Goal: Task Accomplishment & Management: Manage account settings

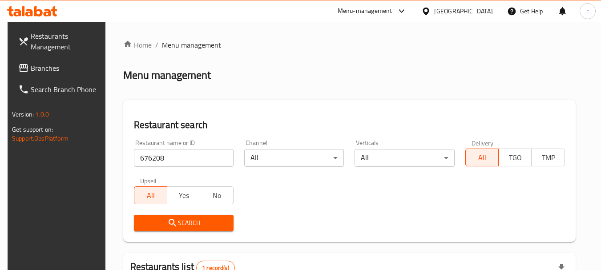
scroll to position [127, 0]
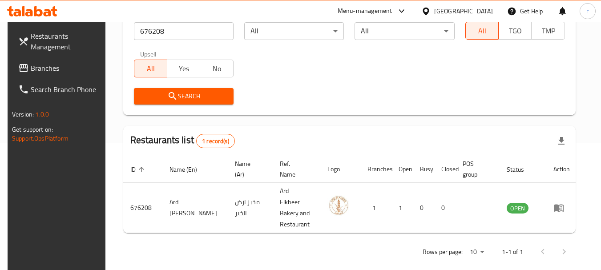
click at [477, 15] on div "Qatar" at bounding box center [463, 11] width 59 height 10
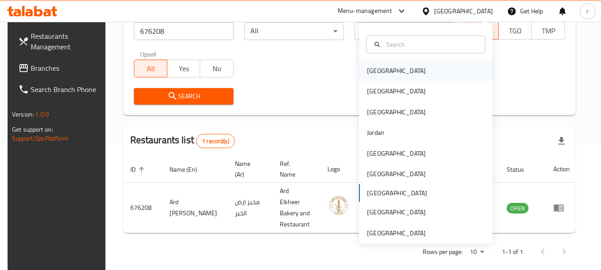
click at [376, 68] on div "[GEOGRAPHIC_DATA]" at bounding box center [396, 71] width 59 height 10
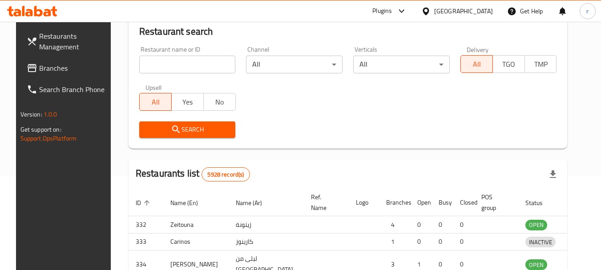
scroll to position [127, 0]
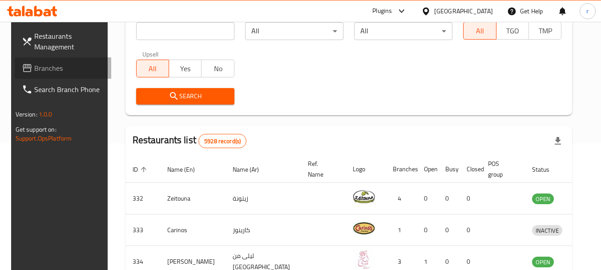
click at [46, 70] on span "Branches" at bounding box center [69, 68] width 70 height 11
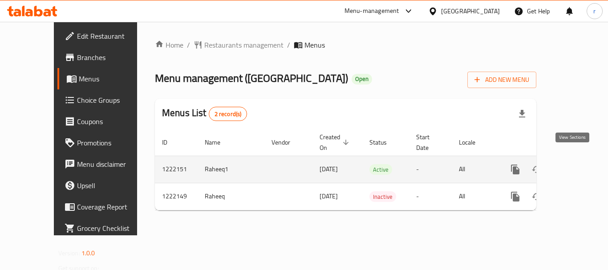
click at [574, 164] on icon "enhanced table" at bounding box center [579, 169] width 11 height 11
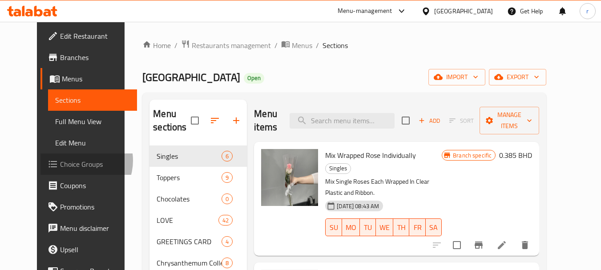
click at [60, 161] on span "Choice Groups" at bounding box center [95, 164] width 70 height 11
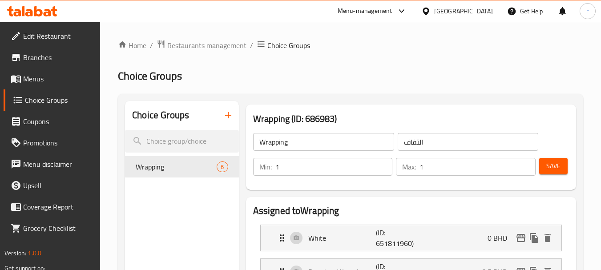
click at [41, 95] on span "Choice Groups" at bounding box center [59, 100] width 68 height 11
click at [51, 99] on span "Choice Groups" at bounding box center [59, 100] width 68 height 11
click at [45, 96] on span "Choice Groups" at bounding box center [59, 100] width 68 height 11
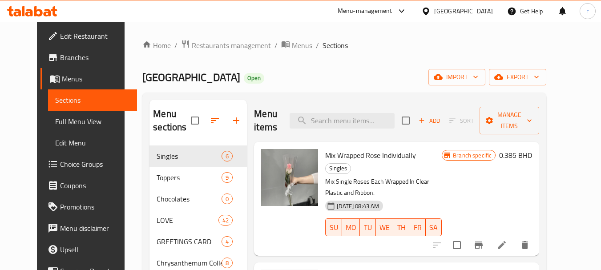
click at [60, 162] on span "Choice Groups" at bounding box center [95, 164] width 70 height 11
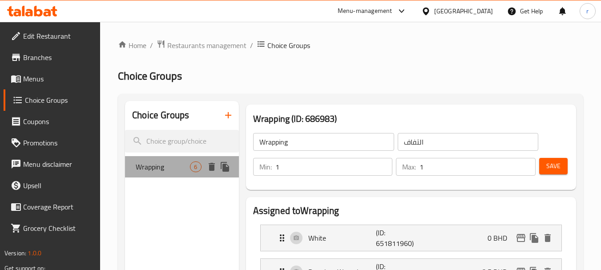
click at [155, 167] on span "Wrapping" at bounding box center [163, 166] width 54 height 11
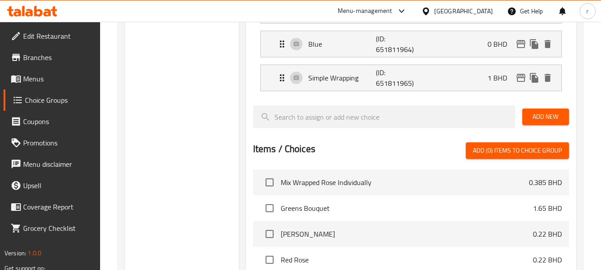
scroll to position [222, 0]
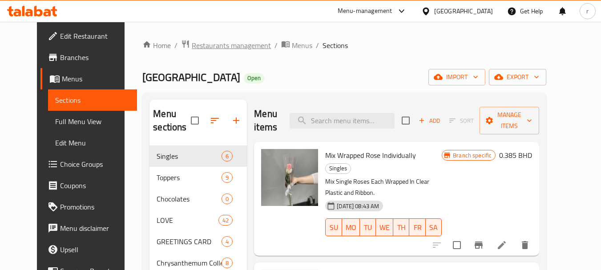
click at [192, 47] on span "Restaurants management" at bounding box center [231, 45] width 79 height 11
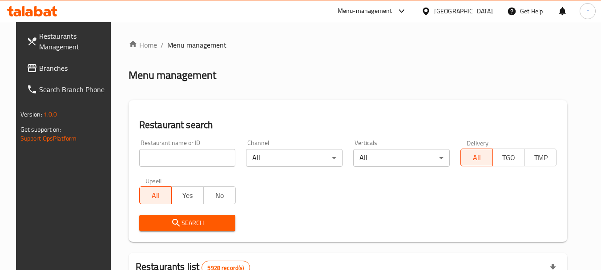
click at [39, 66] on span "Branches" at bounding box center [74, 68] width 70 height 11
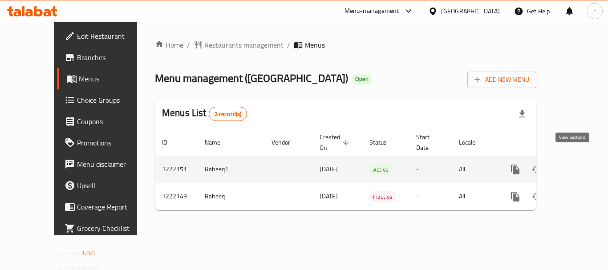
click at [574, 164] on icon "enhanced table" at bounding box center [579, 169] width 11 height 11
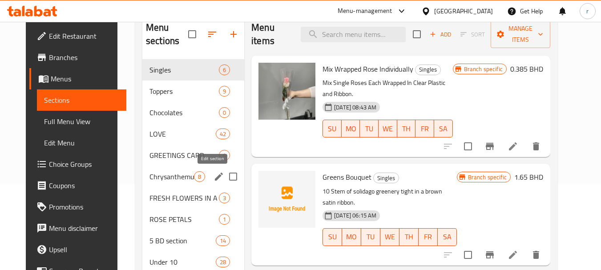
scroll to position [89, 0]
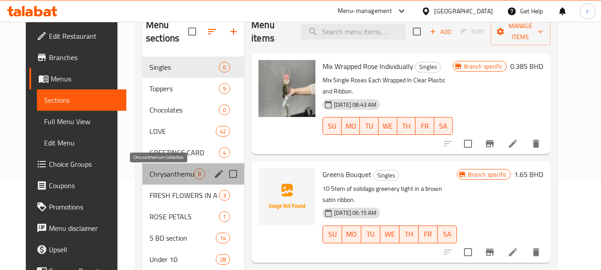
click at [168, 175] on span "Chrysanthemum Collection" at bounding box center [171, 174] width 44 height 11
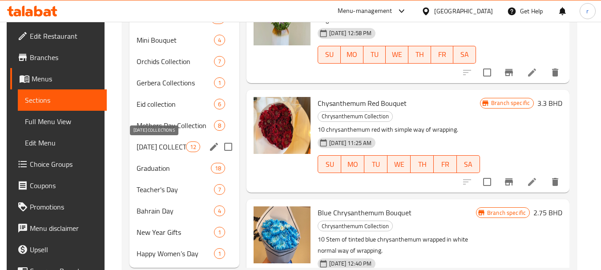
scroll to position [544, 0]
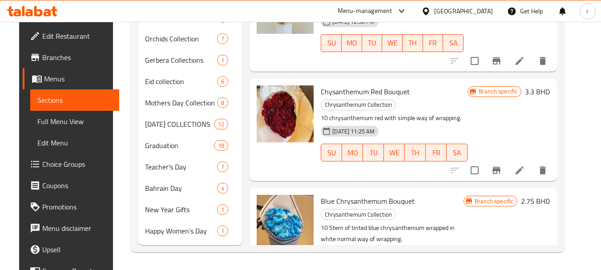
click at [43, 122] on span "Full Menu View" at bounding box center [74, 121] width 75 height 11
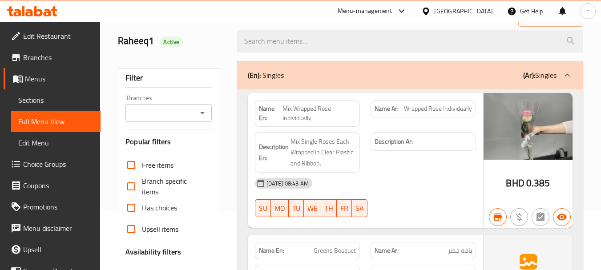
scroll to position [55, 0]
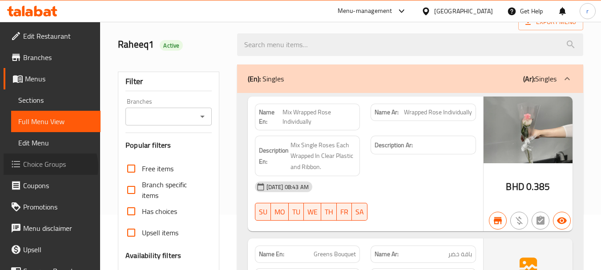
click at [50, 167] on span "Choice Groups" at bounding box center [58, 164] width 70 height 11
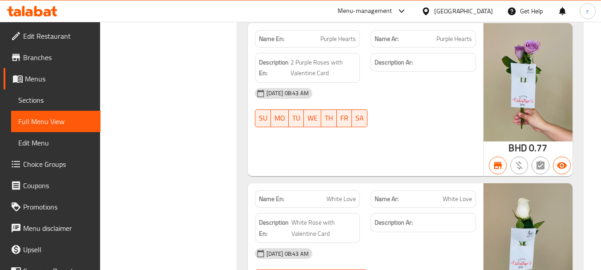
scroll to position [3925, 0]
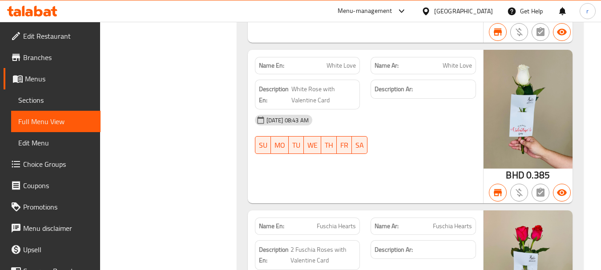
click at [49, 167] on span "Choice Groups" at bounding box center [58, 164] width 70 height 11
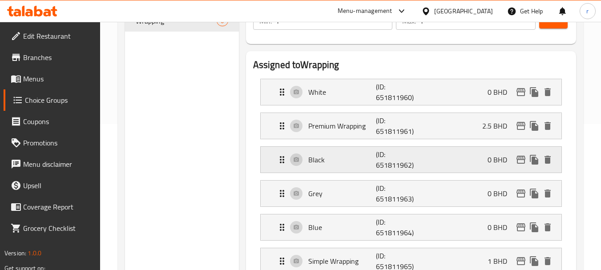
scroll to position [178, 0]
